Goal: Transaction & Acquisition: Purchase product/service

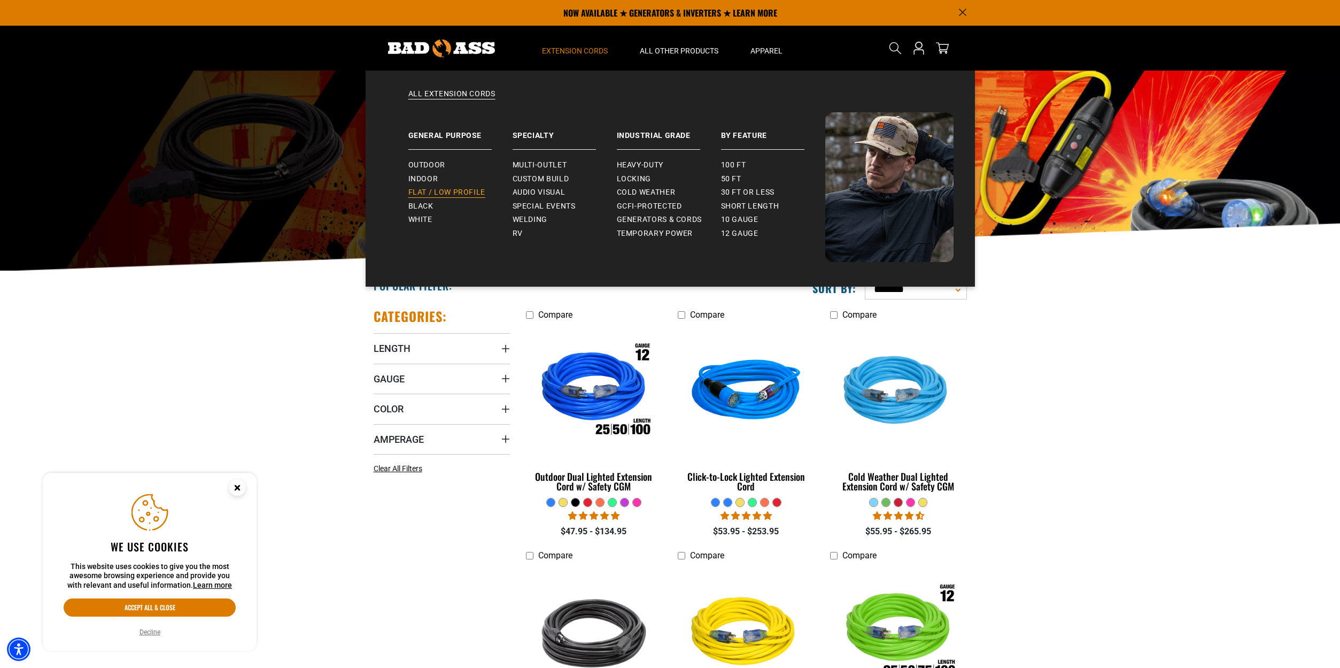
click at [456, 189] on span "Flat / Low Profile" at bounding box center [448, 193] width 78 height 10
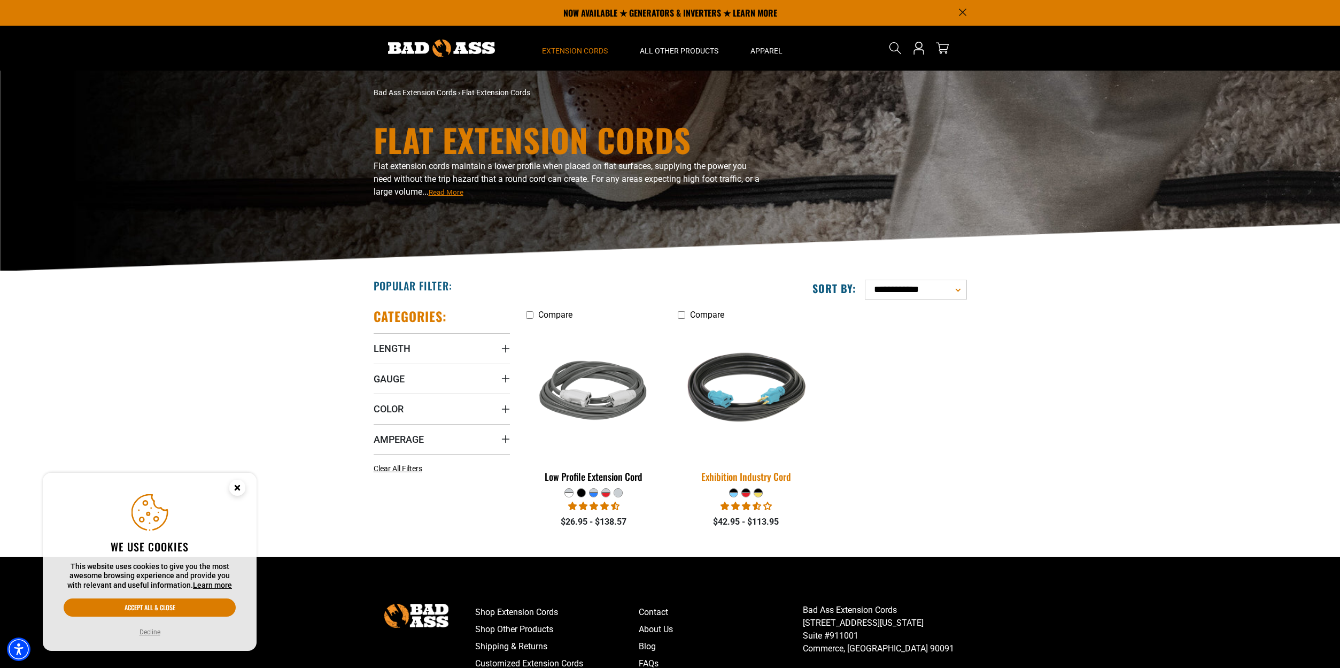
click at [739, 394] on img at bounding box center [747, 391] width 150 height 137
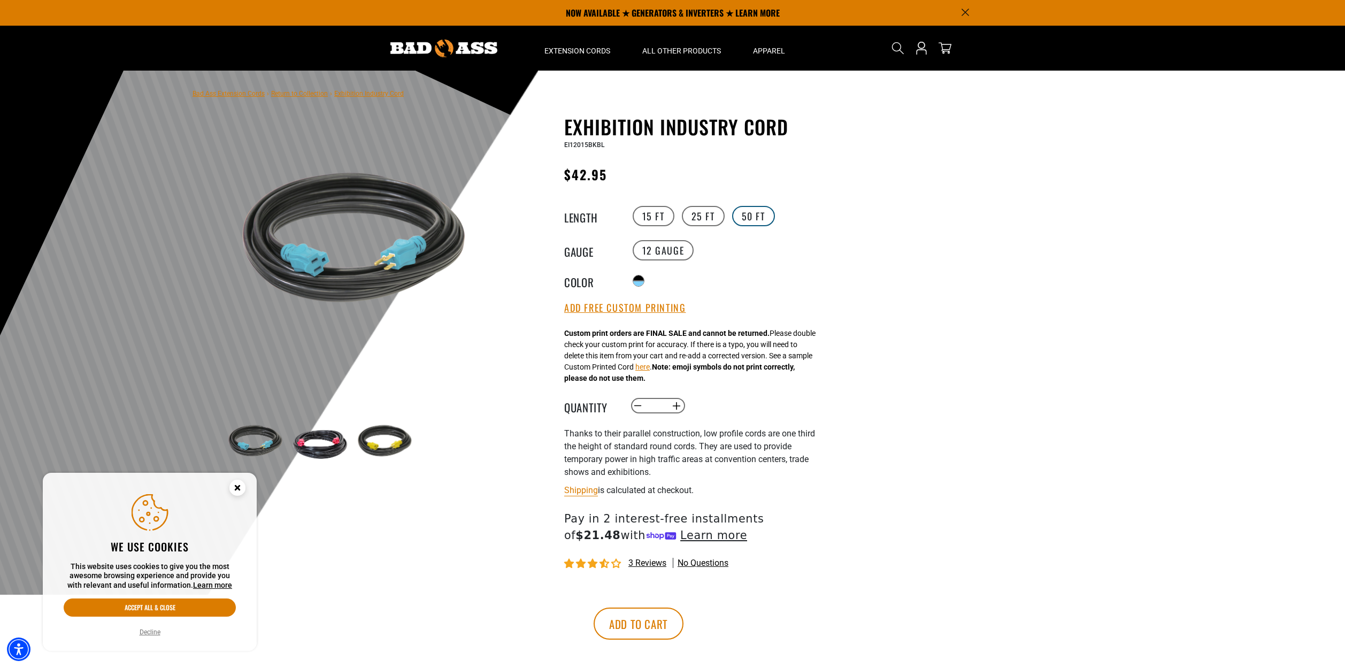
click at [746, 216] on label "50 FT" at bounding box center [753, 216] width 43 height 20
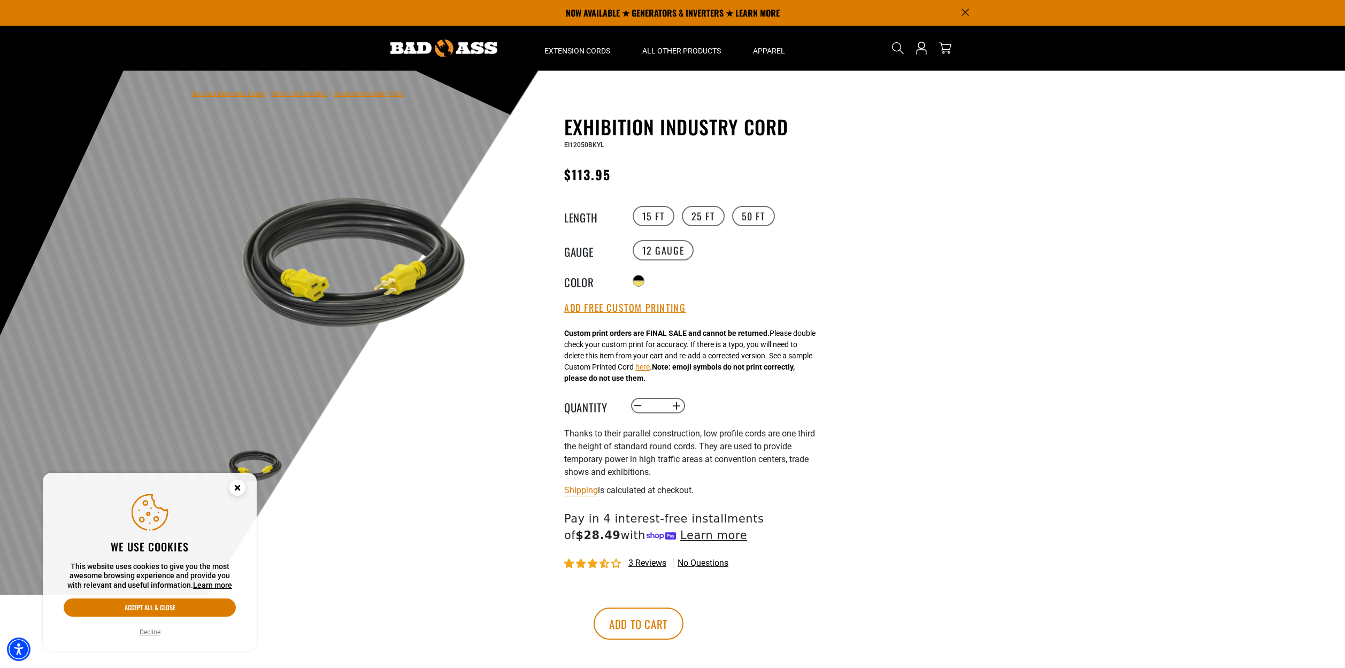
click at [232, 489] on circle "Close this option" at bounding box center [237, 488] width 16 height 16
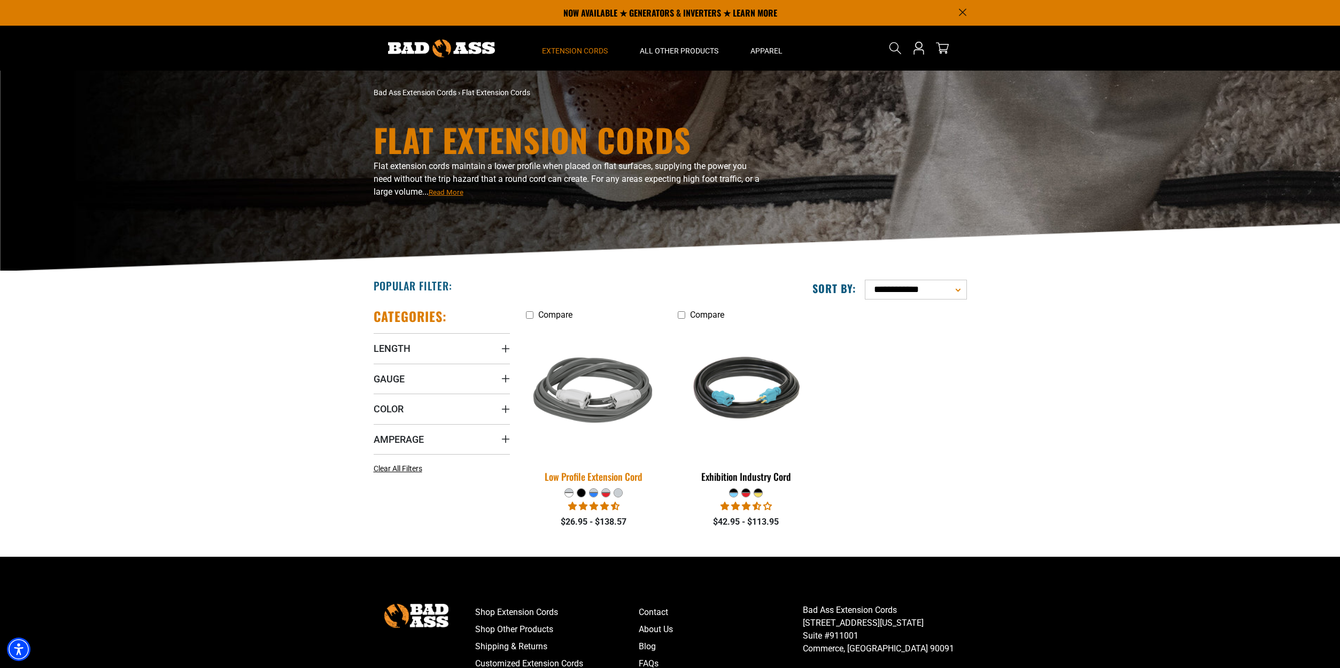
click at [620, 361] on img at bounding box center [594, 391] width 150 height 137
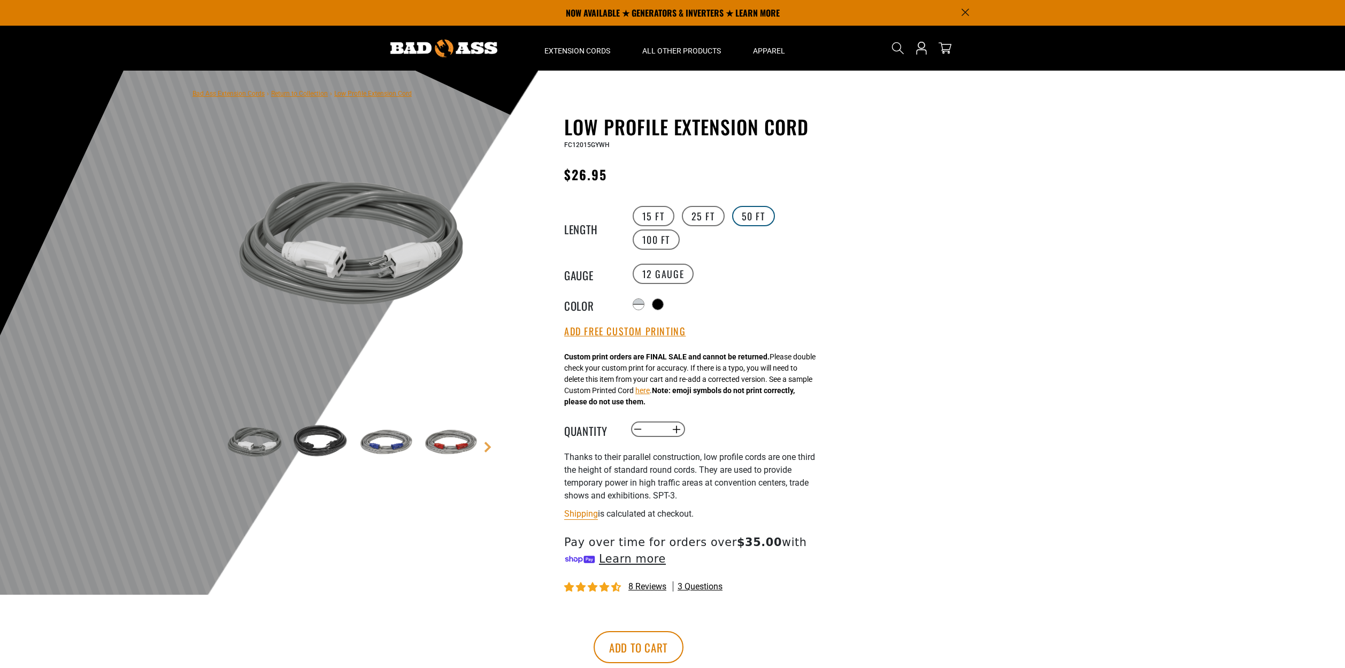
click at [753, 219] on label "50 FT" at bounding box center [753, 216] width 43 height 20
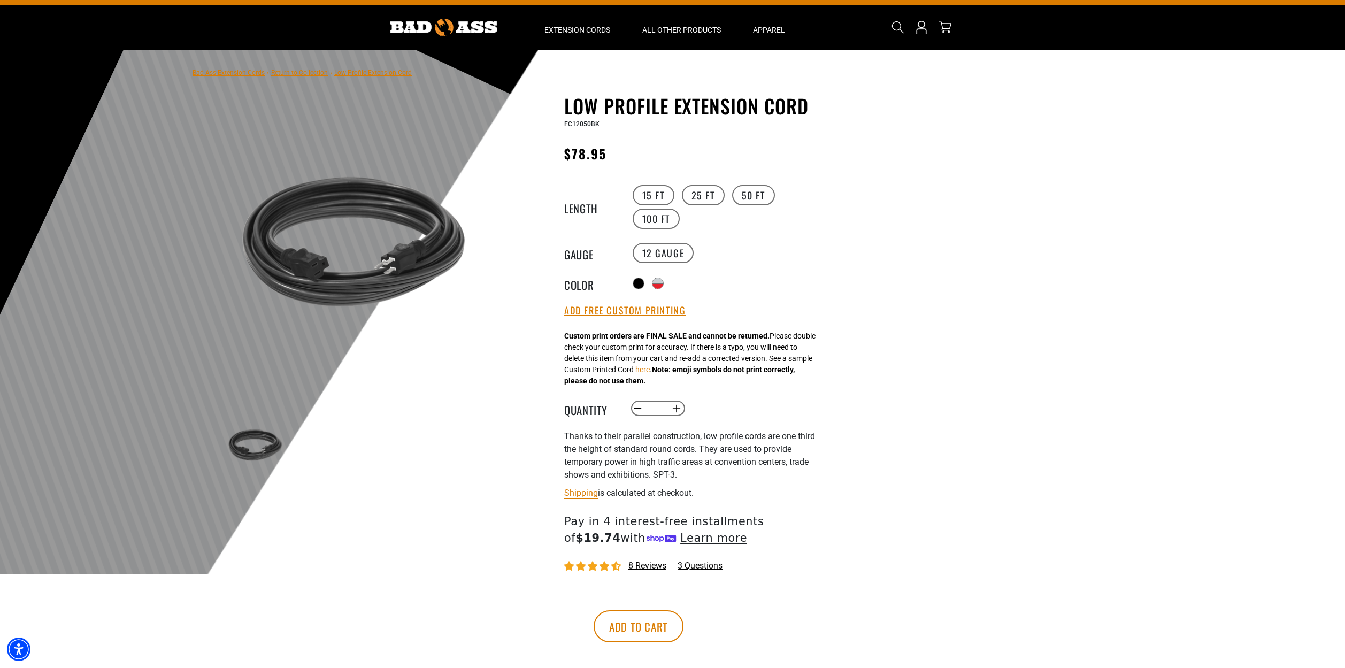
scroll to position [35, 0]
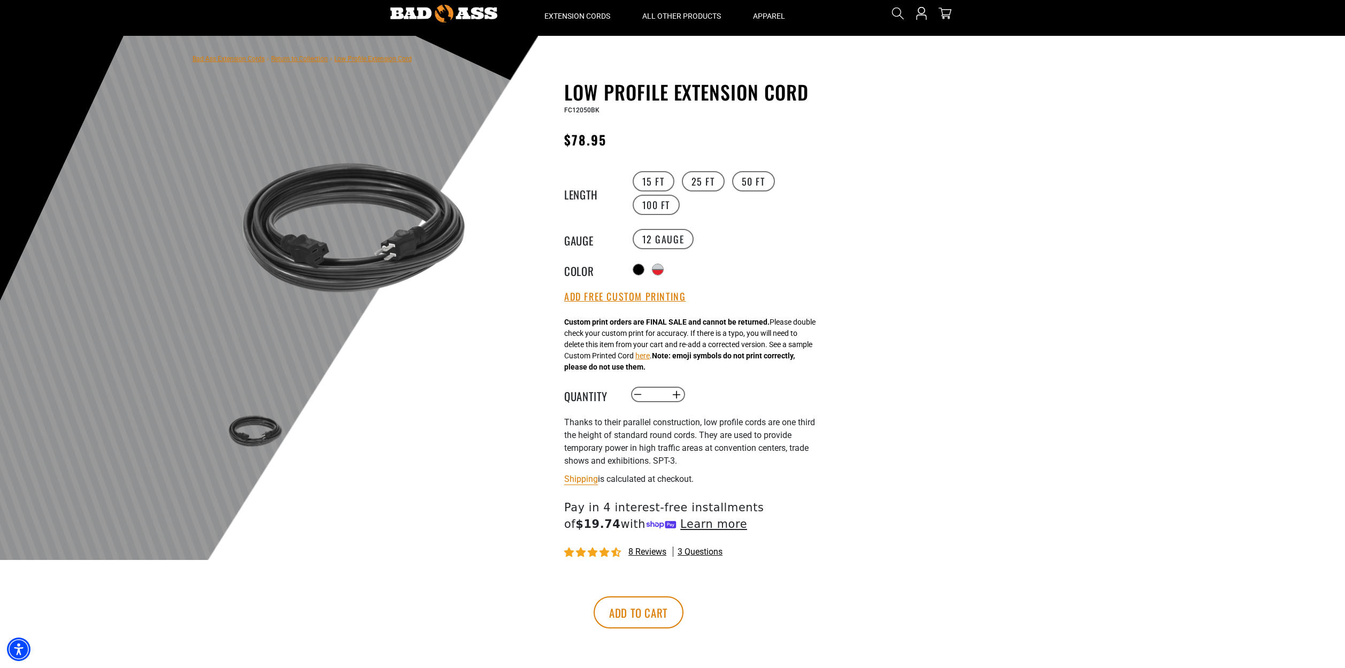
drag, startPoint x: 661, startPoint y: 395, endPoint x: 652, endPoint y: 395, distance: 9.6
click at [652, 395] on input "*" at bounding box center [657, 395] width 22 height 18
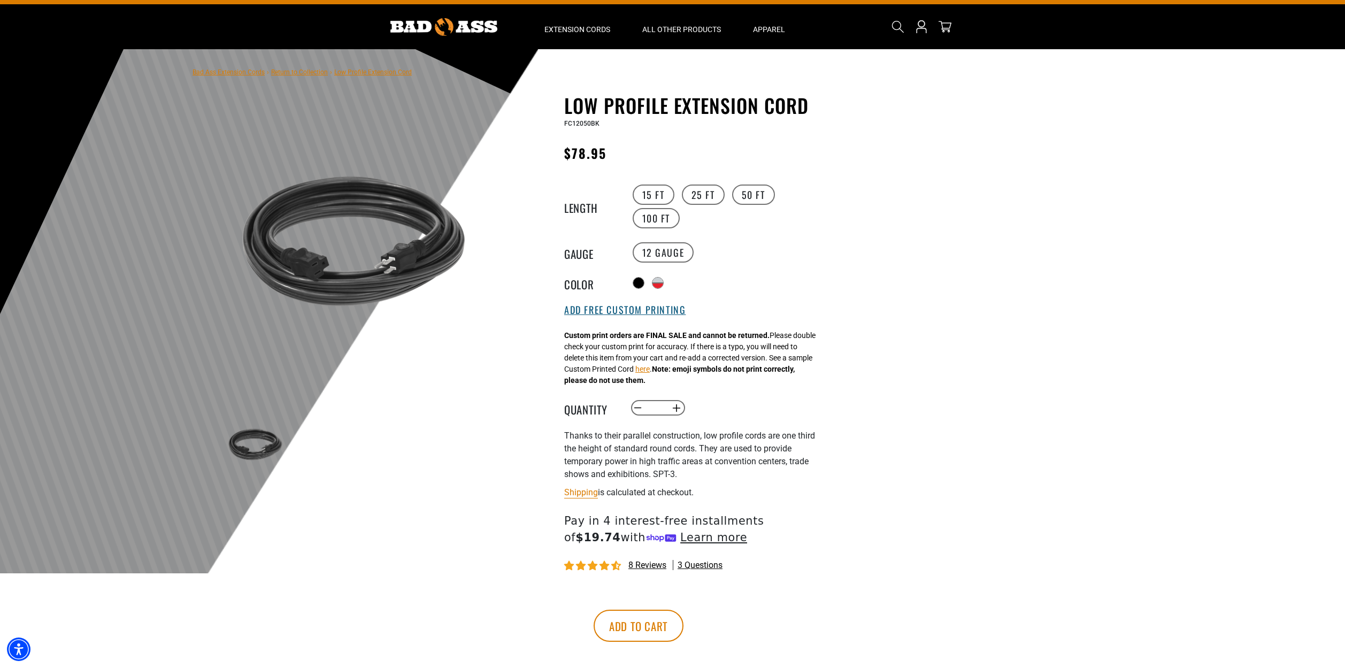
scroll to position [7, 0]
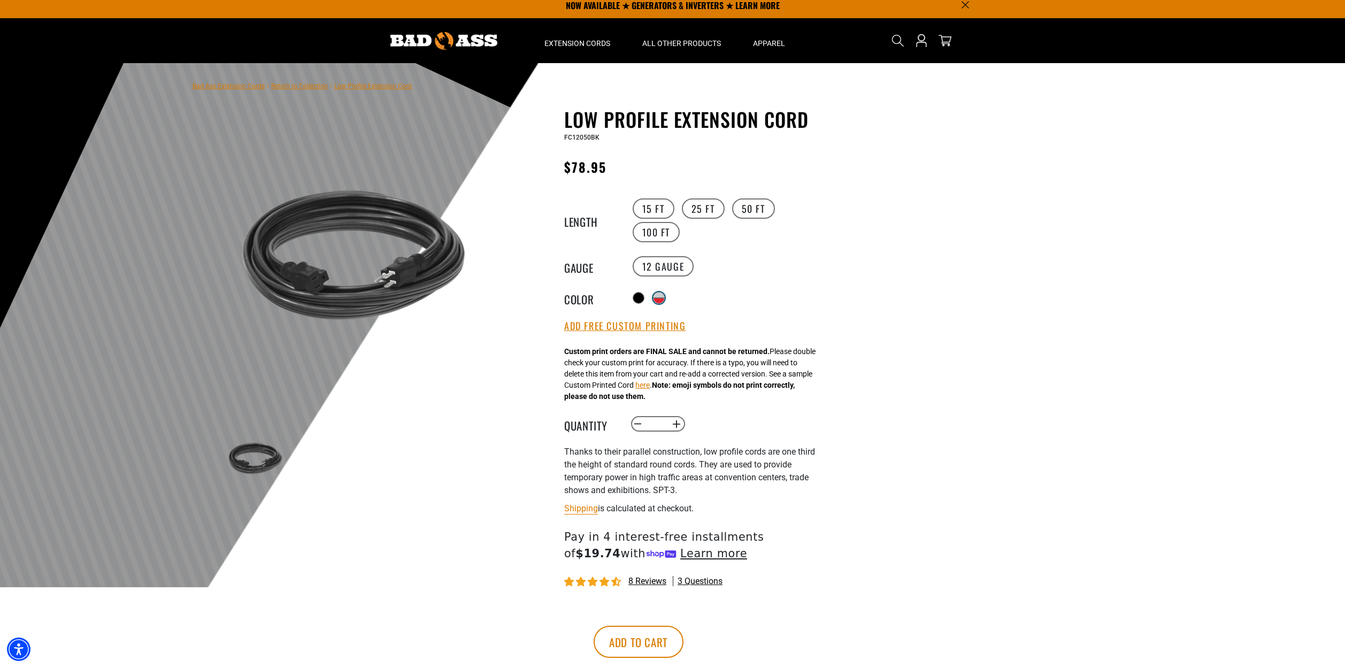
click at [661, 299] on div "Translation missing: en.products.product.variant_sold_out_or_unavailable" at bounding box center [658, 300] width 11 height 5
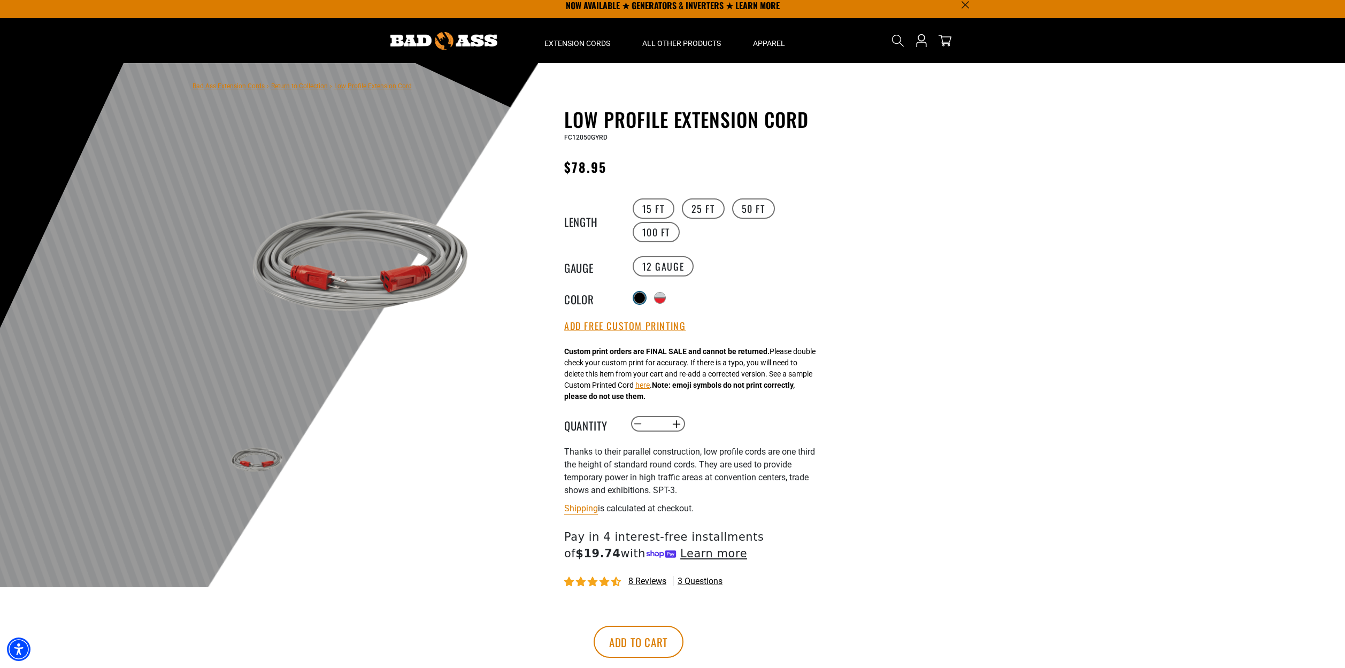
click at [639, 297] on div at bounding box center [639, 297] width 11 height 11
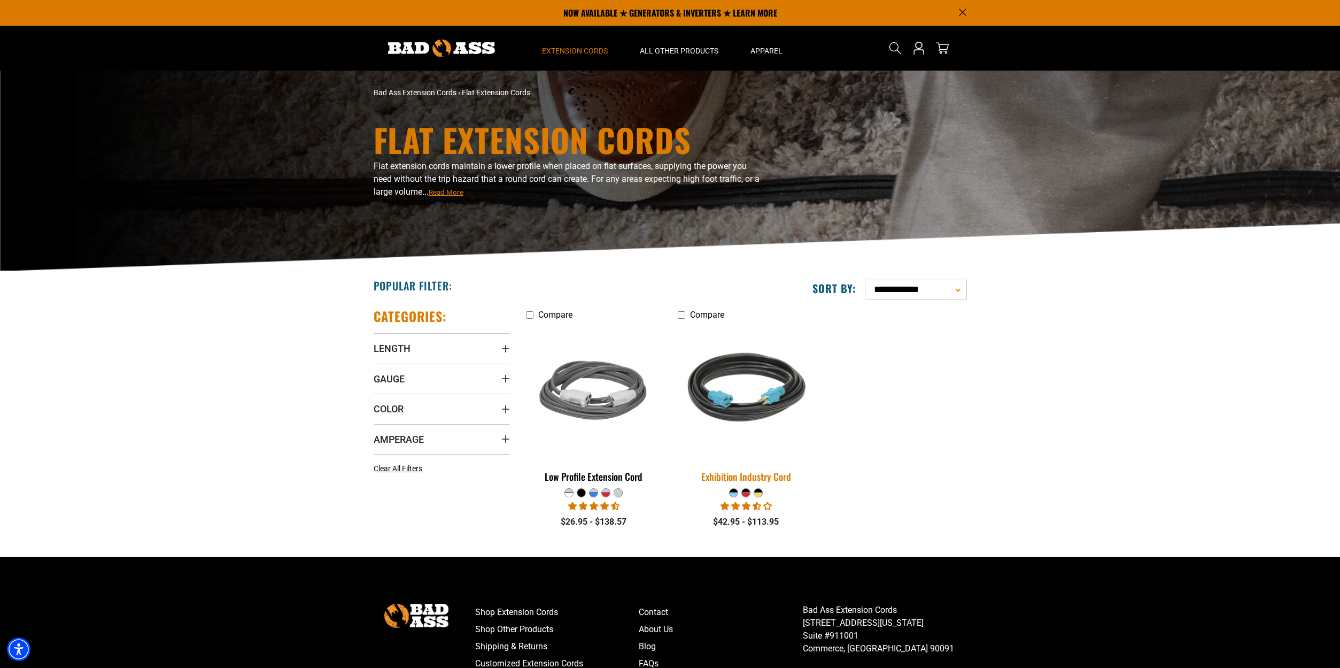
click at [781, 409] on img at bounding box center [747, 391] width 150 height 137
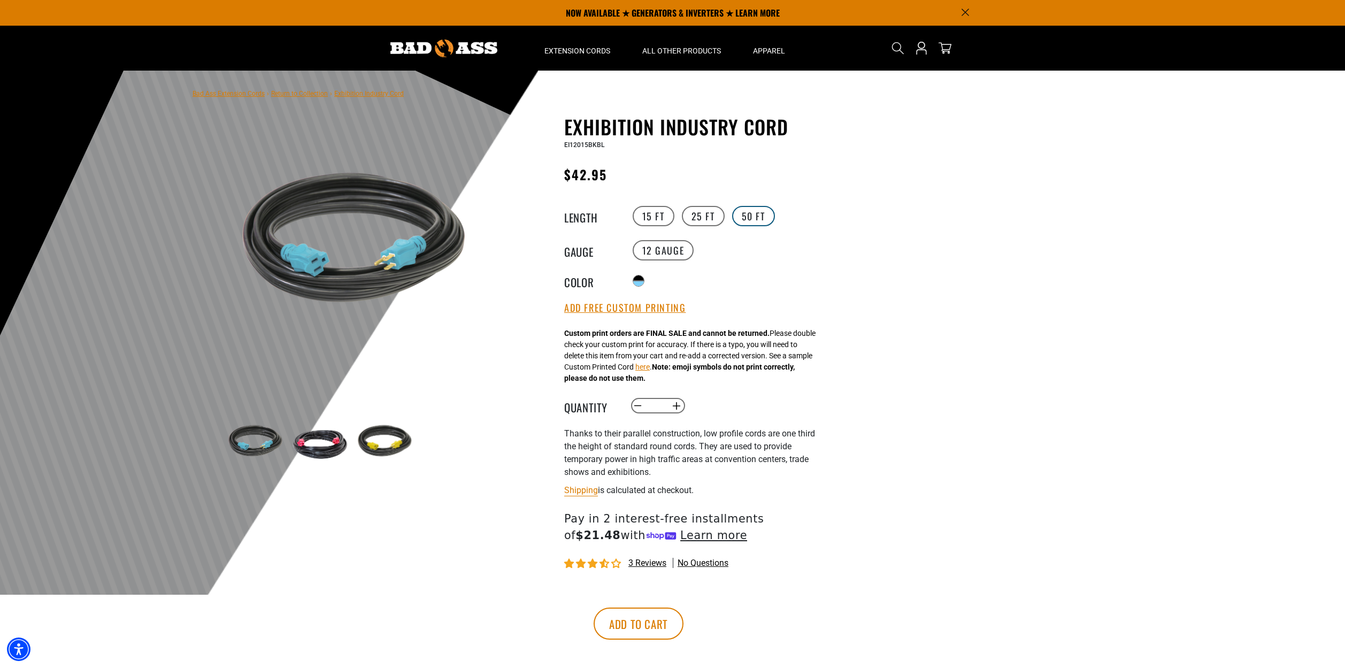
click at [743, 211] on label "50 FT" at bounding box center [753, 216] width 43 height 20
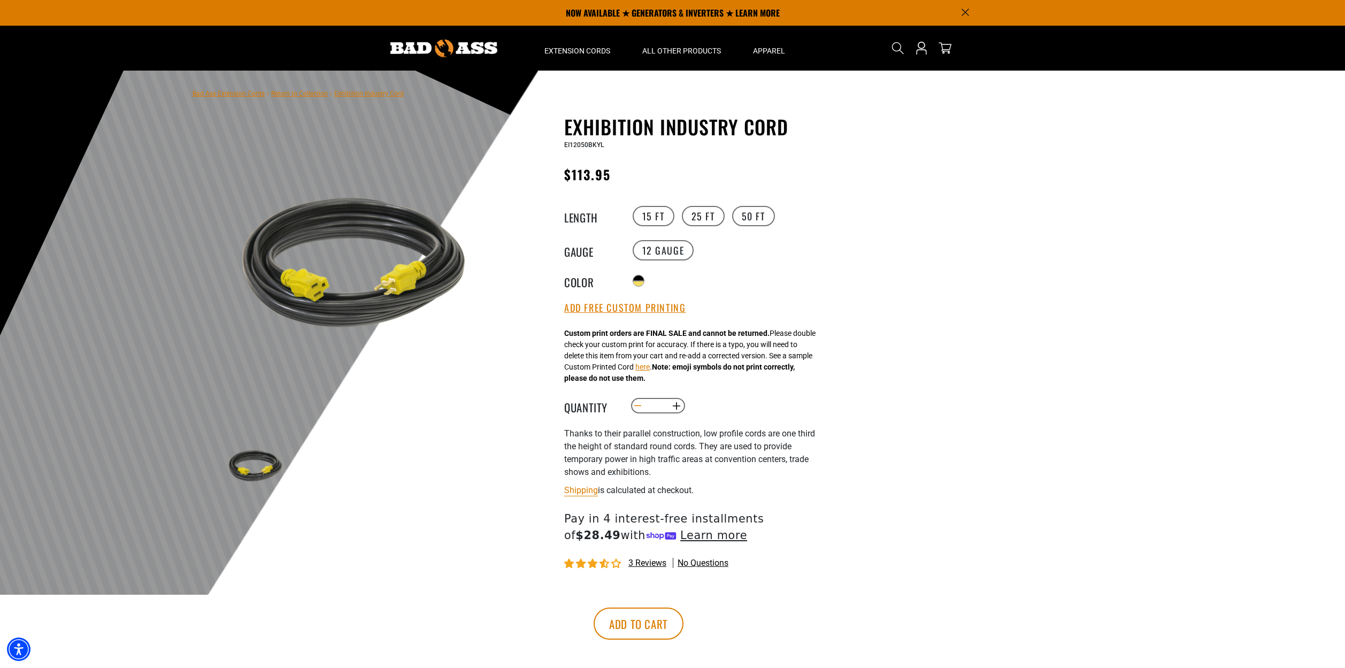
drag, startPoint x: 664, startPoint y: 407, endPoint x: 641, endPoint y: 403, distance: 23.9
click at [641, 403] on quantity-input "Decrease quantity for Exhibition Industry Cord * Increase quantity for Exhibiti…" at bounding box center [658, 406] width 56 height 18
type input "**"
click at [944, 453] on div at bounding box center [672, 333] width 1345 height 524
click at [567, 597] on shop-pay-wallet-button at bounding box center [566, 592] width 2 height 10
